Goal: Task Accomplishment & Management: Complete application form

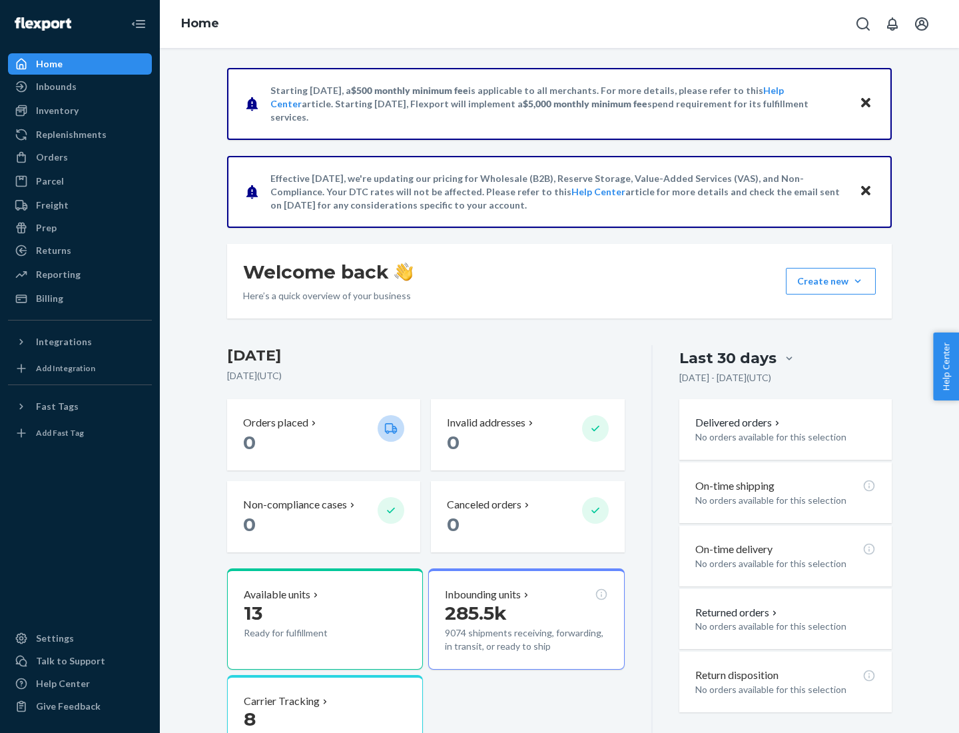
click at [69, 135] on div "Replenishments" at bounding box center [71, 134] width 71 height 13
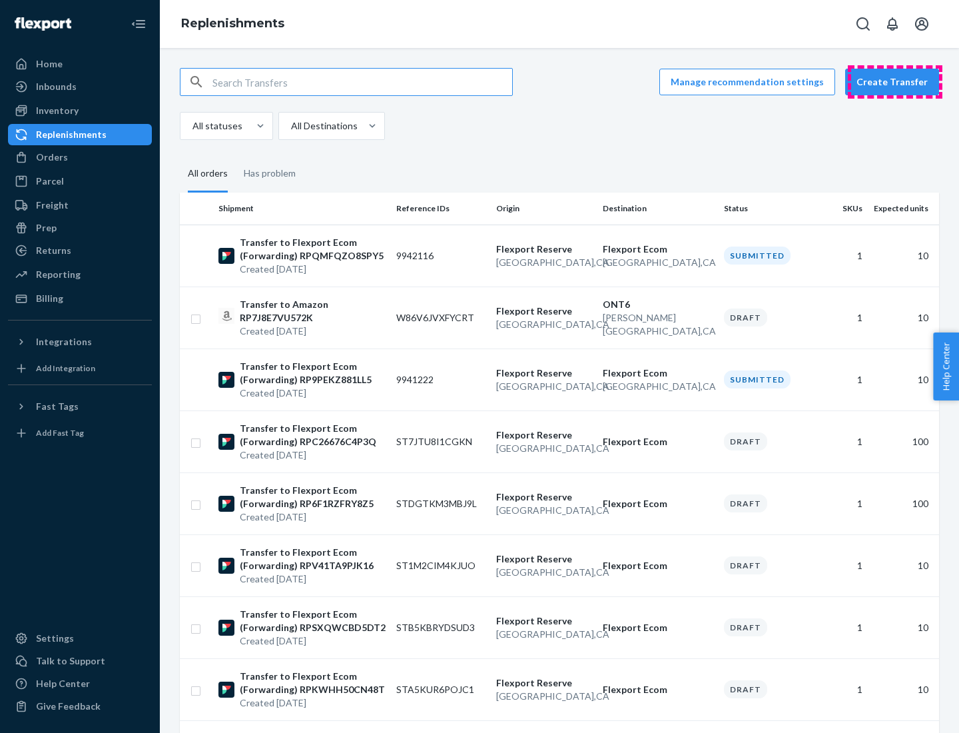
click at [895, 82] on button "Create Transfer" at bounding box center [892, 82] width 94 height 27
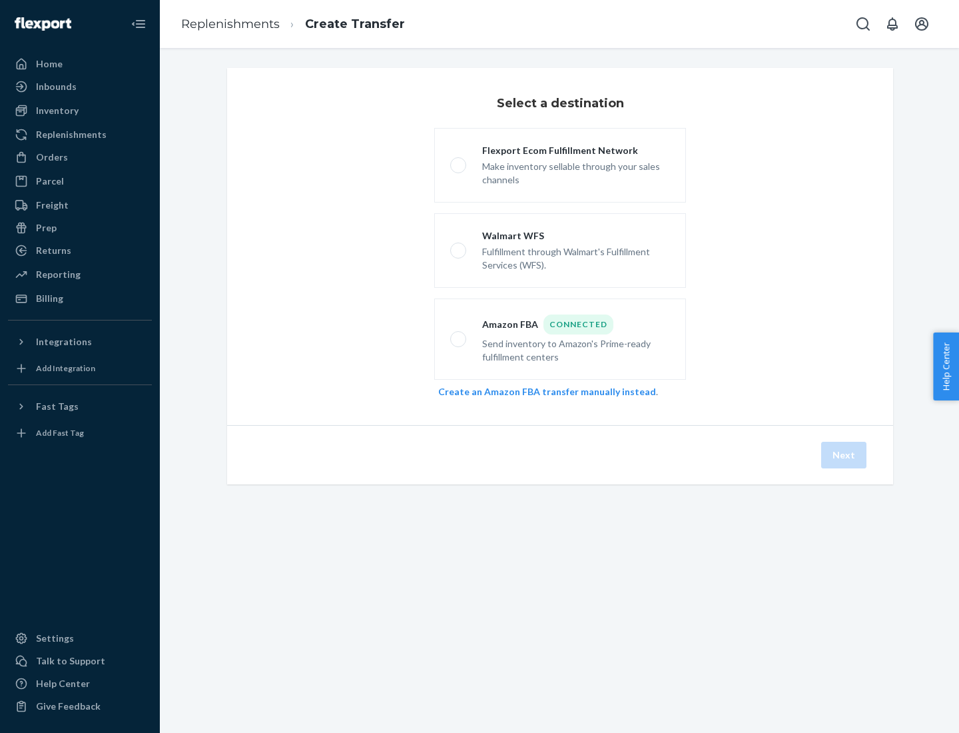
click at [576, 151] on div "Flexport Ecom Fulfillment Network" at bounding box center [576, 150] width 188 height 13
click at [459, 161] on input "Flexport Ecom Fulfillment Network Make inventory sellable through your sales ch…" at bounding box center [454, 165] width 9 height 9
radio input "true"
click at [845, 455] on button "Next" at bounding box center [843, 455] width 45 height 27
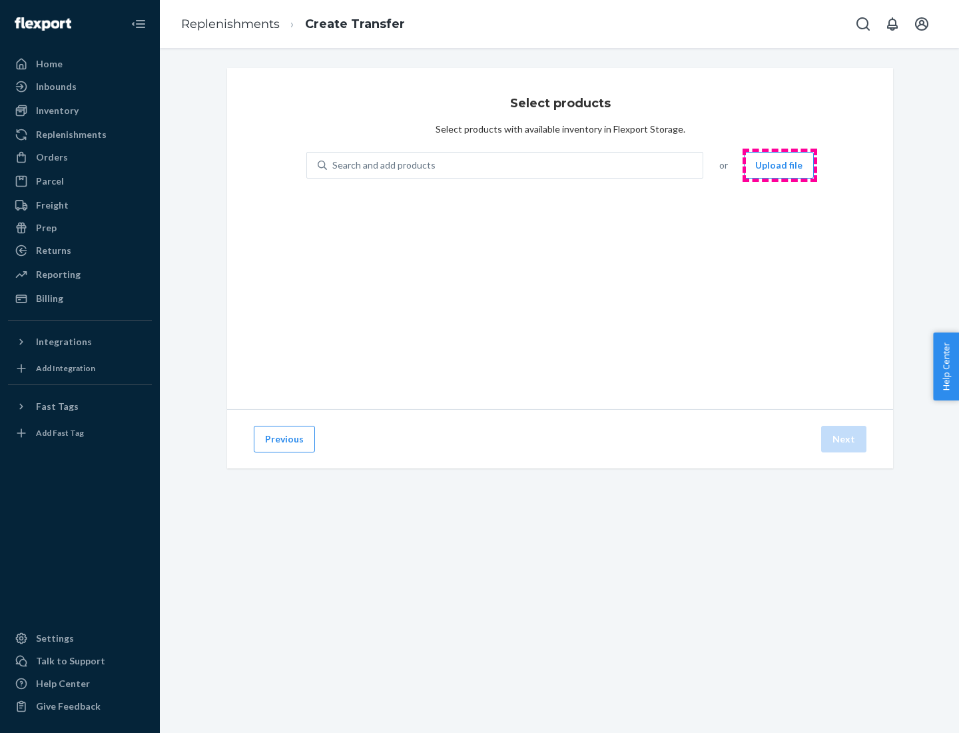
click at [780, 165] on button "Upload file" at bounding box center [779, 165] width 70 height 27
